Goal: Transaction & Acquisition: Subscribe to service/newsletter

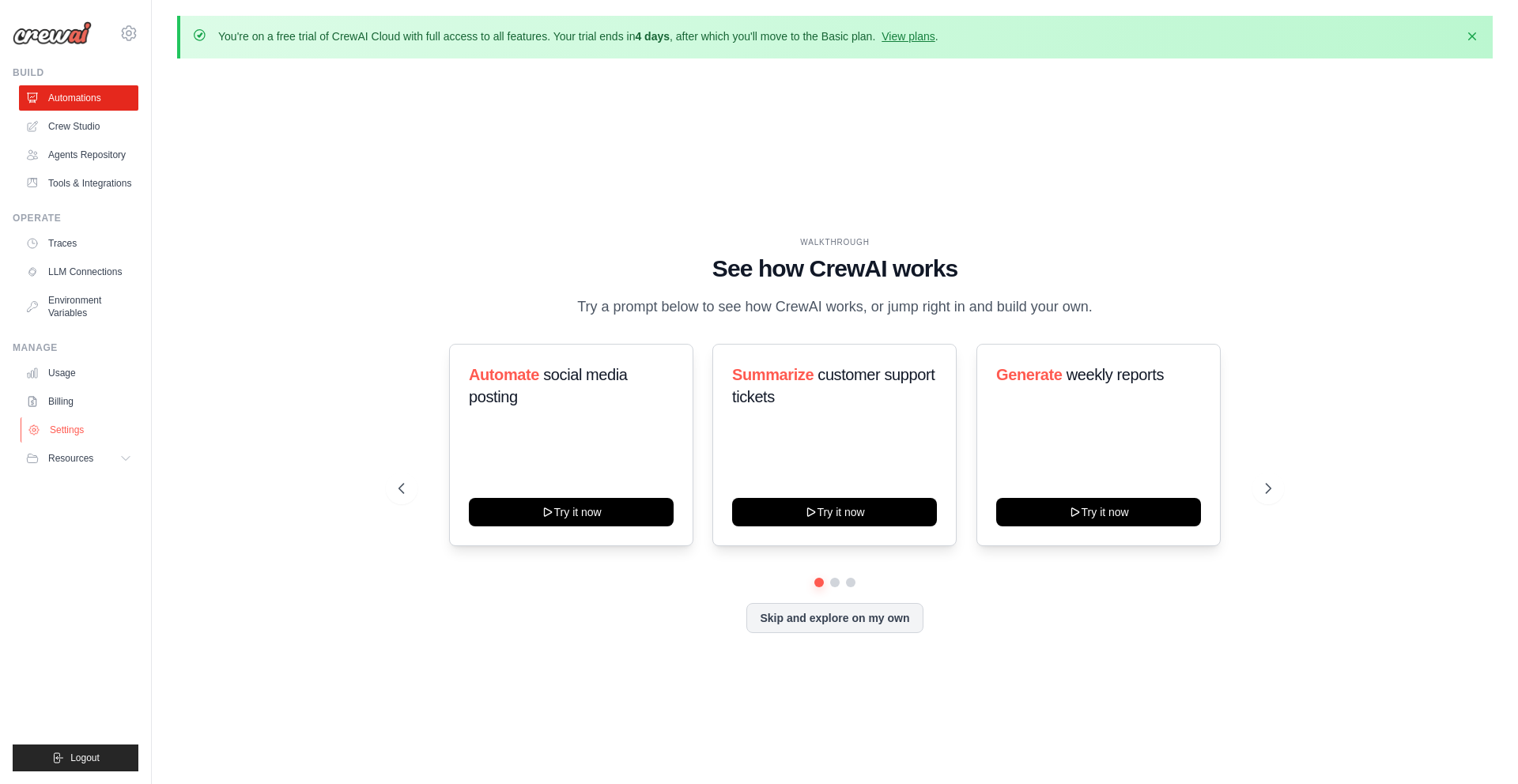
click at [64, 433] on link "Settings" at bounding box center [80, 430] width 119 height 25
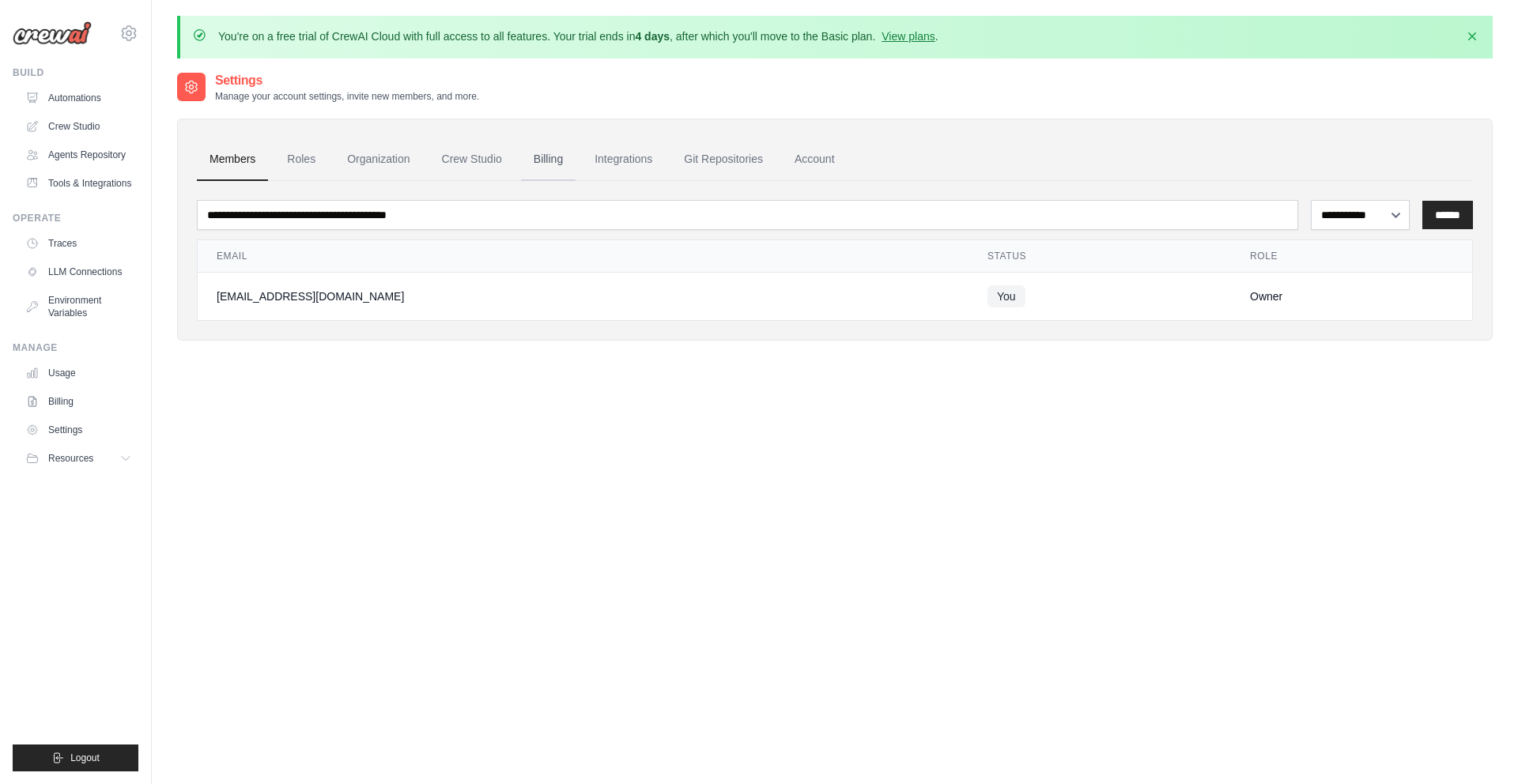
click at [576, 161] on link "Billing" at bounding box center [548, 159] width 54 height 43
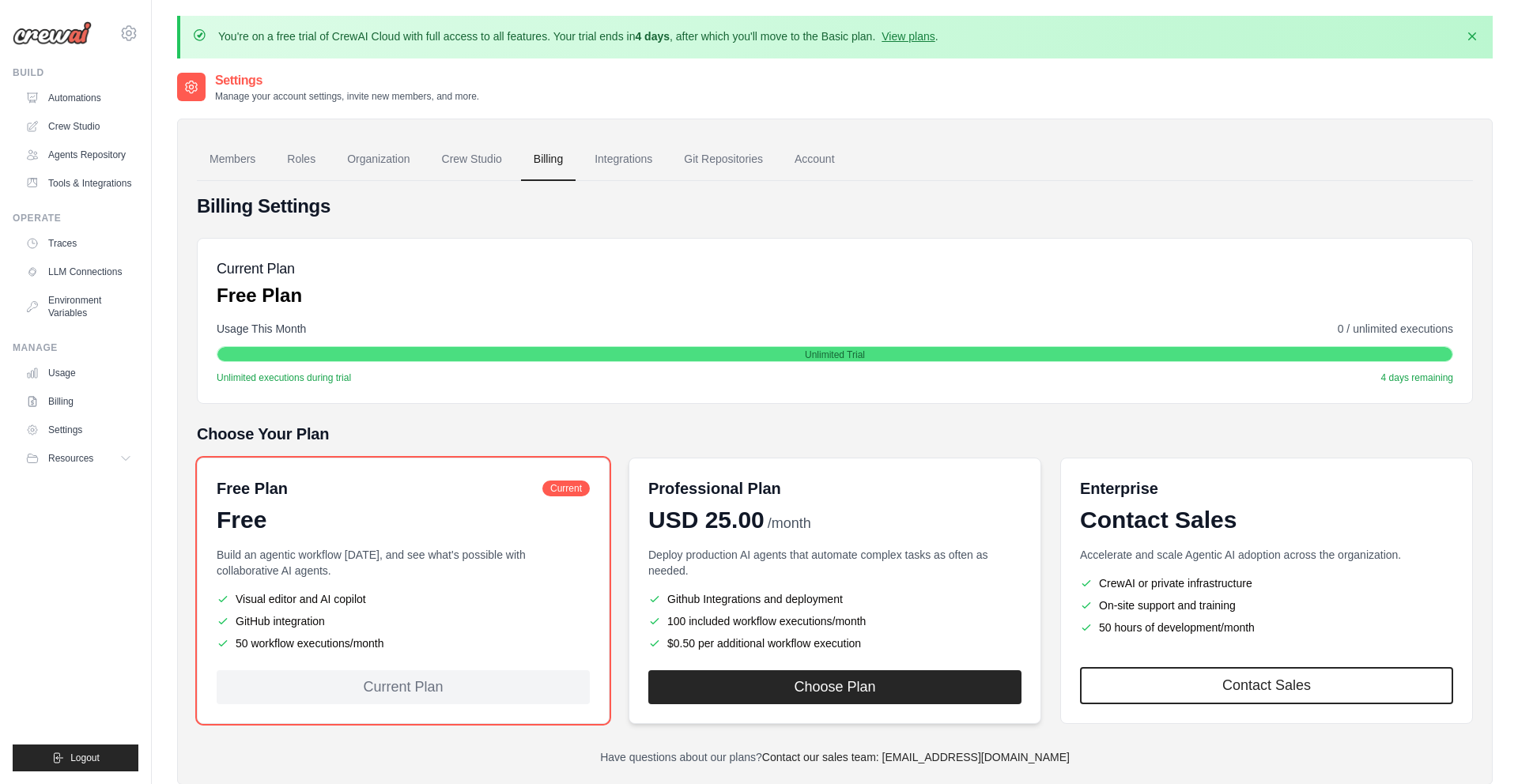
click at [872, 486] on div "Professional Plan" at bounding box center [835, 488] width 374 height 22
click at [838, 696] on button "Choose Plan" at bounding box center [835, 687] width 374 height 34
click at [845, 682] on button "Choose Plan" at bounding box center [835, 687] width 374 height 34
click at [880, 483] on div "Professional Plan" at bounding box center [835, 488] width 374 height 22
